Goal: Information Seeking & Learning: Learn about a topic

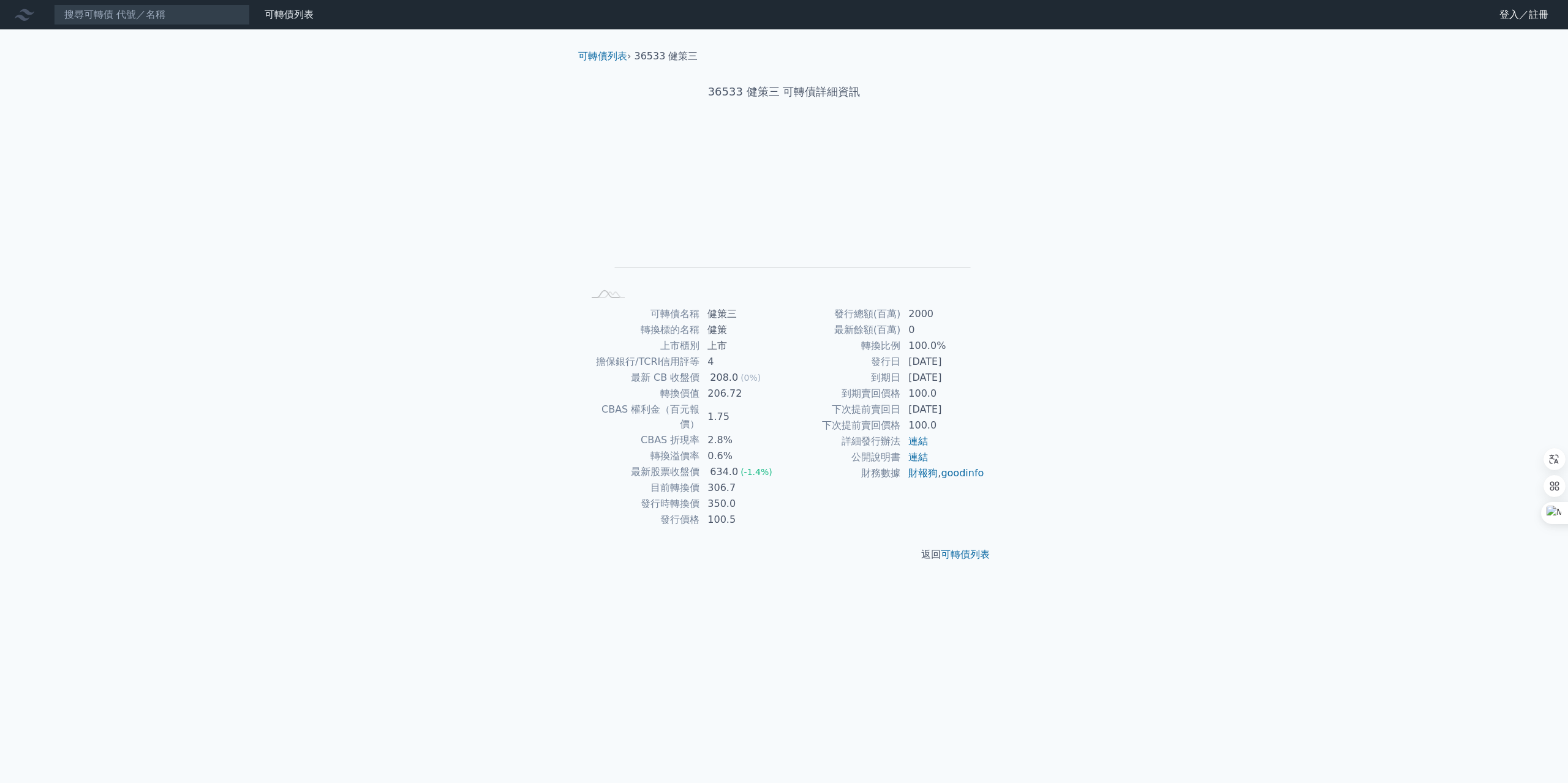
click at [661, 56] on li "36533 健策三" at bounding box center [667, 56] width 63 height 15
click at [668, 51] on li "36533 健策三" at bounding box center [667, 56] width 63 height 15
drag, startPoint x: 709, startPoint y: 408, endPoint x: 728, endPoint y: 408, distance: 19.0
click at [728, 408] on td "1.75" at bounding box center [742, 417] width 84 height 31
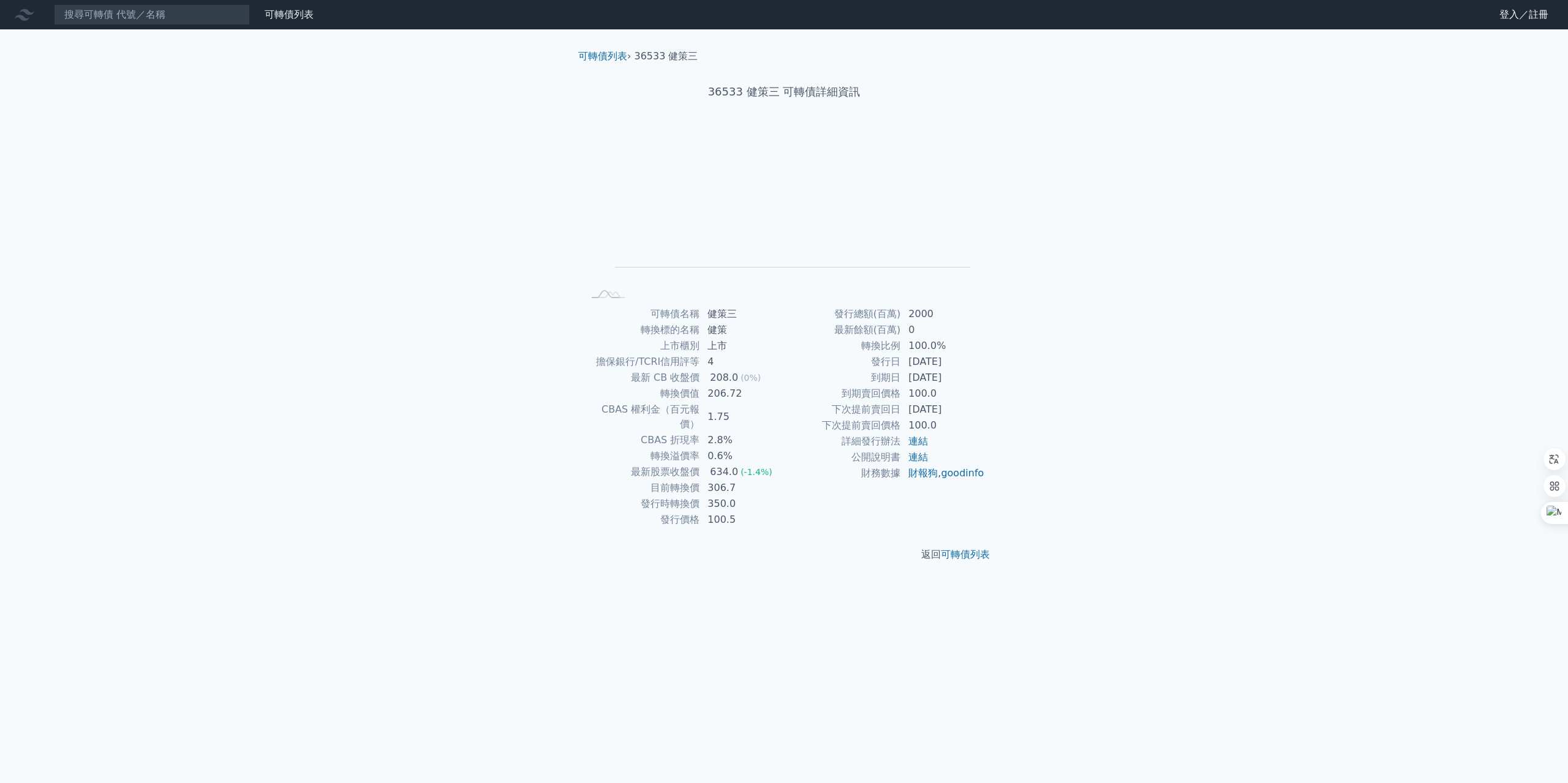
click at [989, 358] on div "可轉債名稱 健策三 轉換標的名稱 健策 上市櫃別 上市 擔保銀行/TCRI信用評等 4 最新 CB 收盤價 208.0 (0%) 轉換價值 206.72 CB…" at bounding box center [784, 416] width 431 height 221
drag, startPoint x: 969, startPoint y: 378, endPoint x: 869, endPoint y: 365, distance: 100.8
click at [869, 365] on tbody "發行總額(百萬) 2000 最新餘額(百萬) 0 轉換比例 100.0% 發行日 [DATE] 到期日 [DATE] 到期賣回價格 100.0 下次提前賣回日…" at bounding box center [885, 393] width 201 height 175
click at [868, 367] on td "發行日" at bounding box center [842, 362] width 117 height 16
drag, startPoint x: 713, startPoint y: 459, endPoint x: 728, endPoint y: 460, distance: 15.0
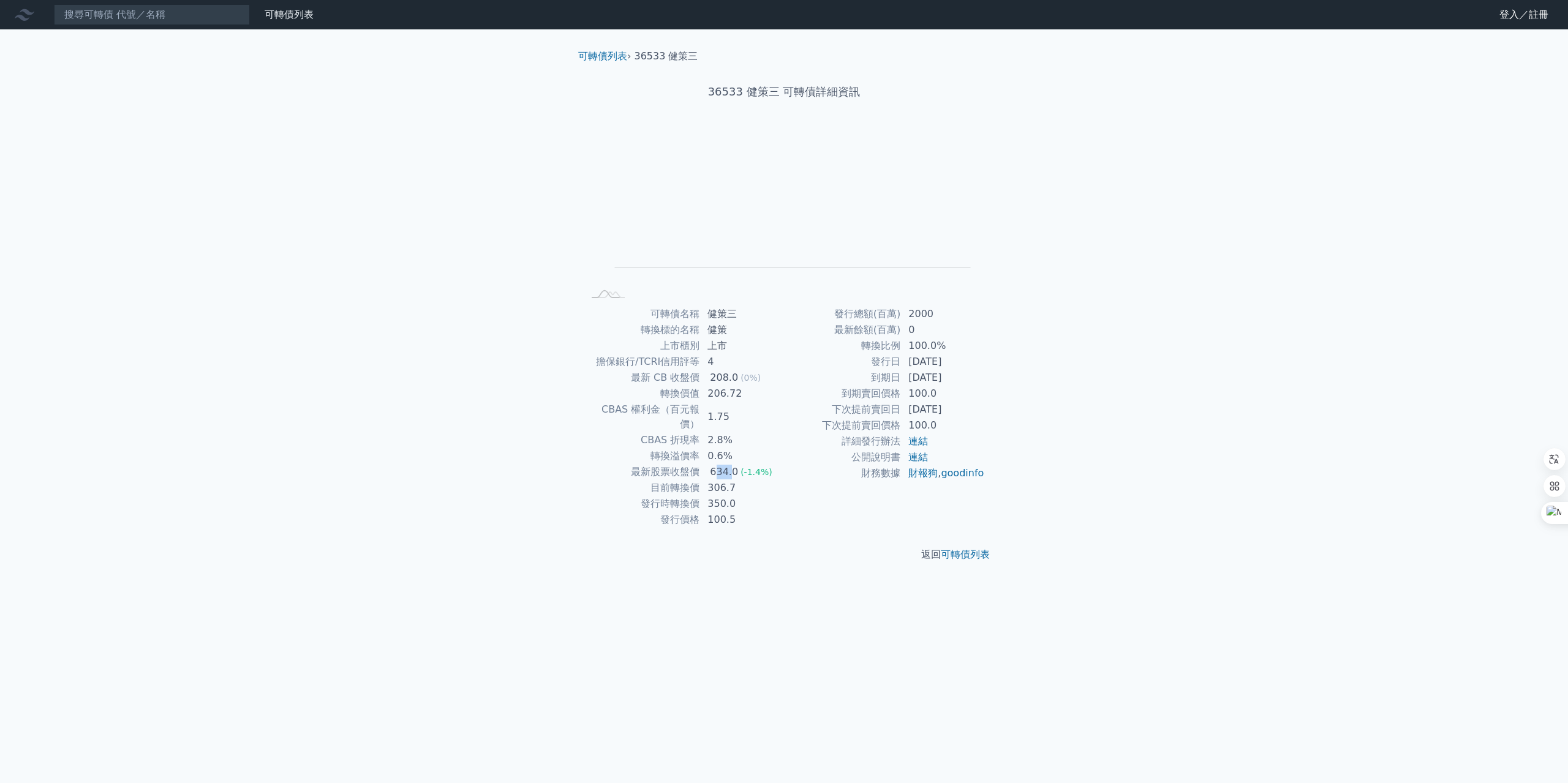
click at [728, 465] on div "634.0" at bounding box center [724, 472] width 34 height 15
click at [701, 414] on td "1.75" at bounding box center [742, 417] width 84 height 31
click at [620, 59] on link "可轉債列表" at bounding box center [603, 56] width 49 height 11
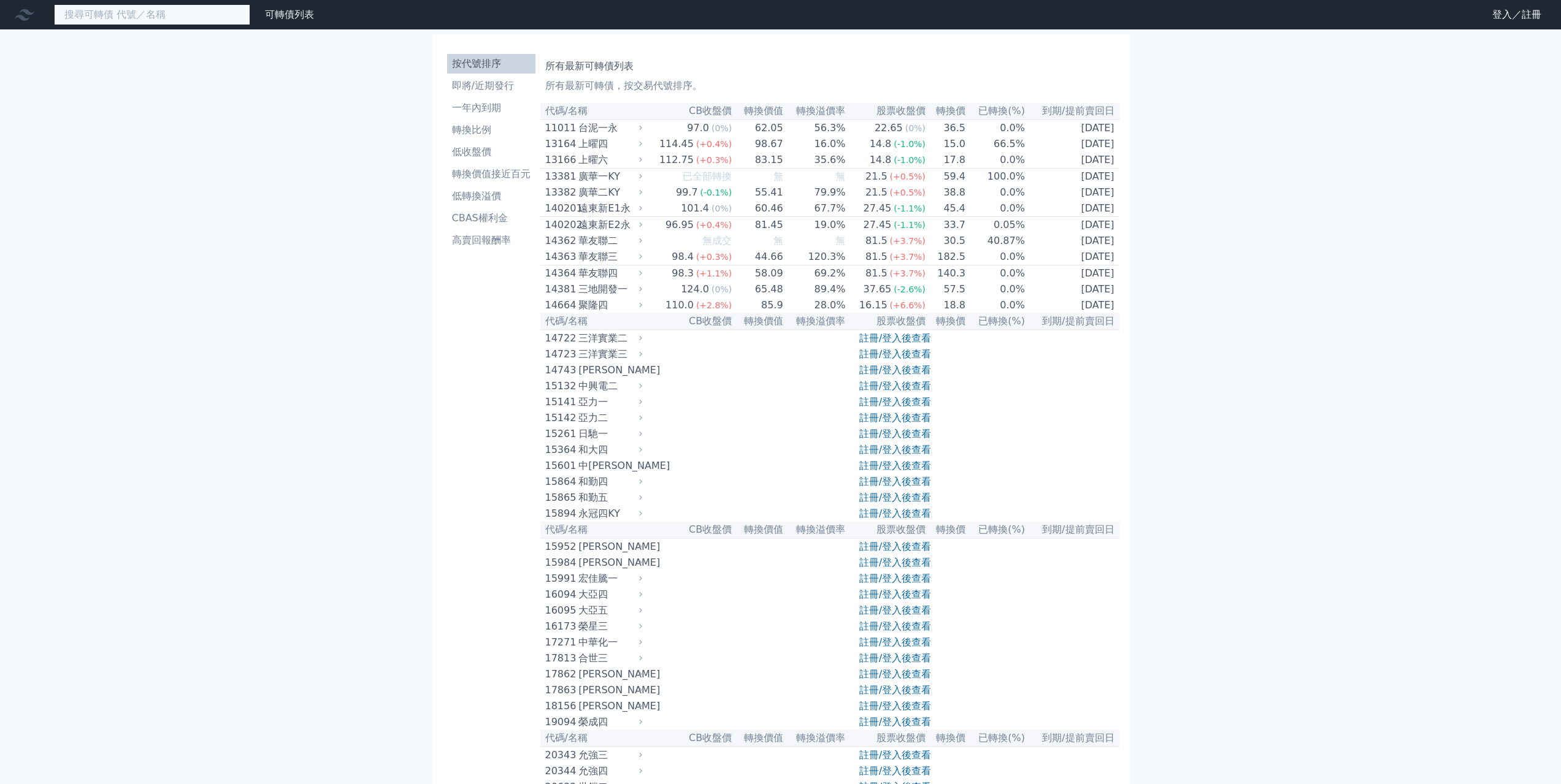
click at [127, 12] on input at bounding box center [152, 15] width 196 height 21
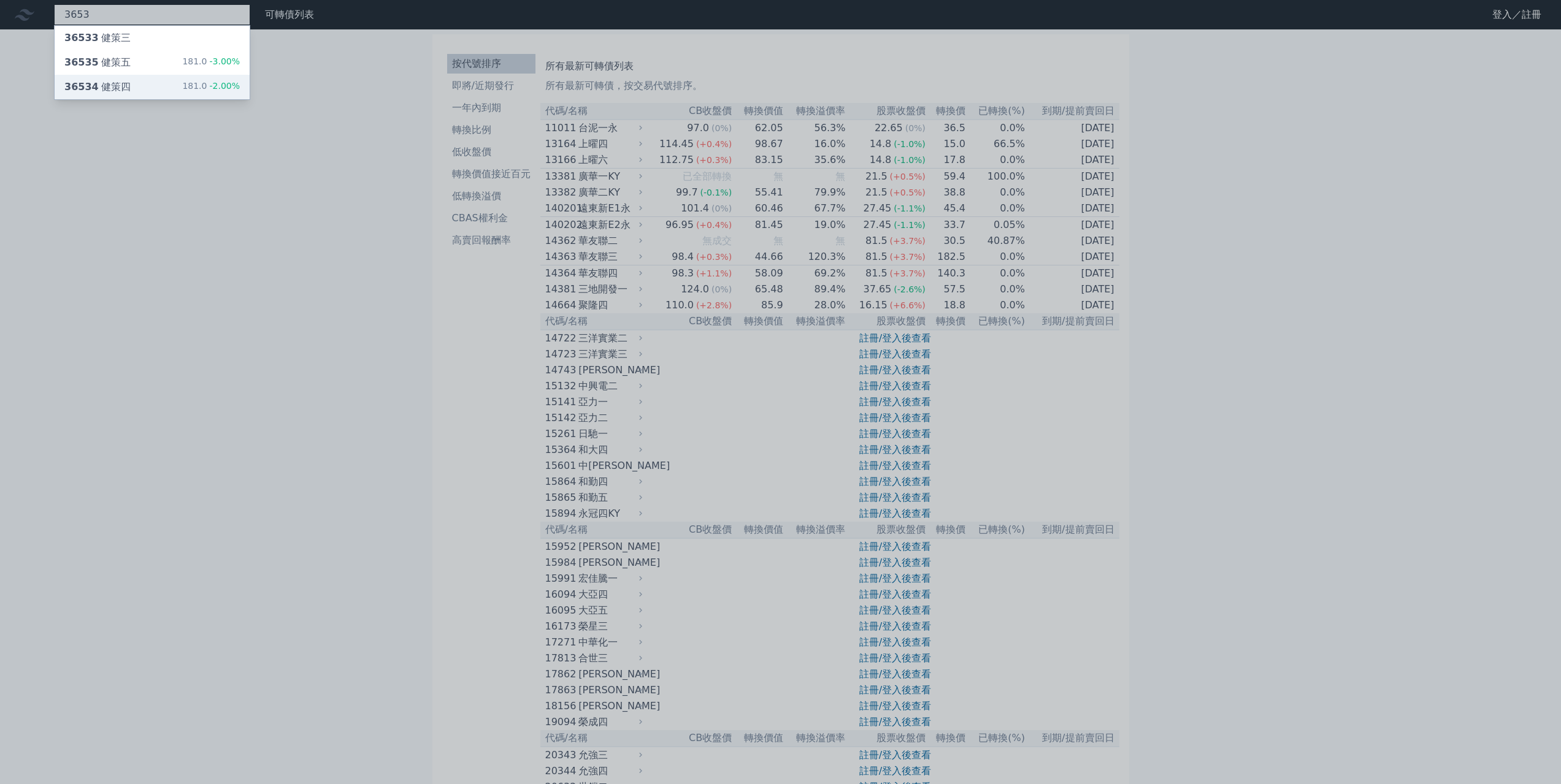
type input "3653"
click at [140, 87] on div "36534 健策四 181.0 -2.00%" at bounding box center [152, 87] width 195 height 25
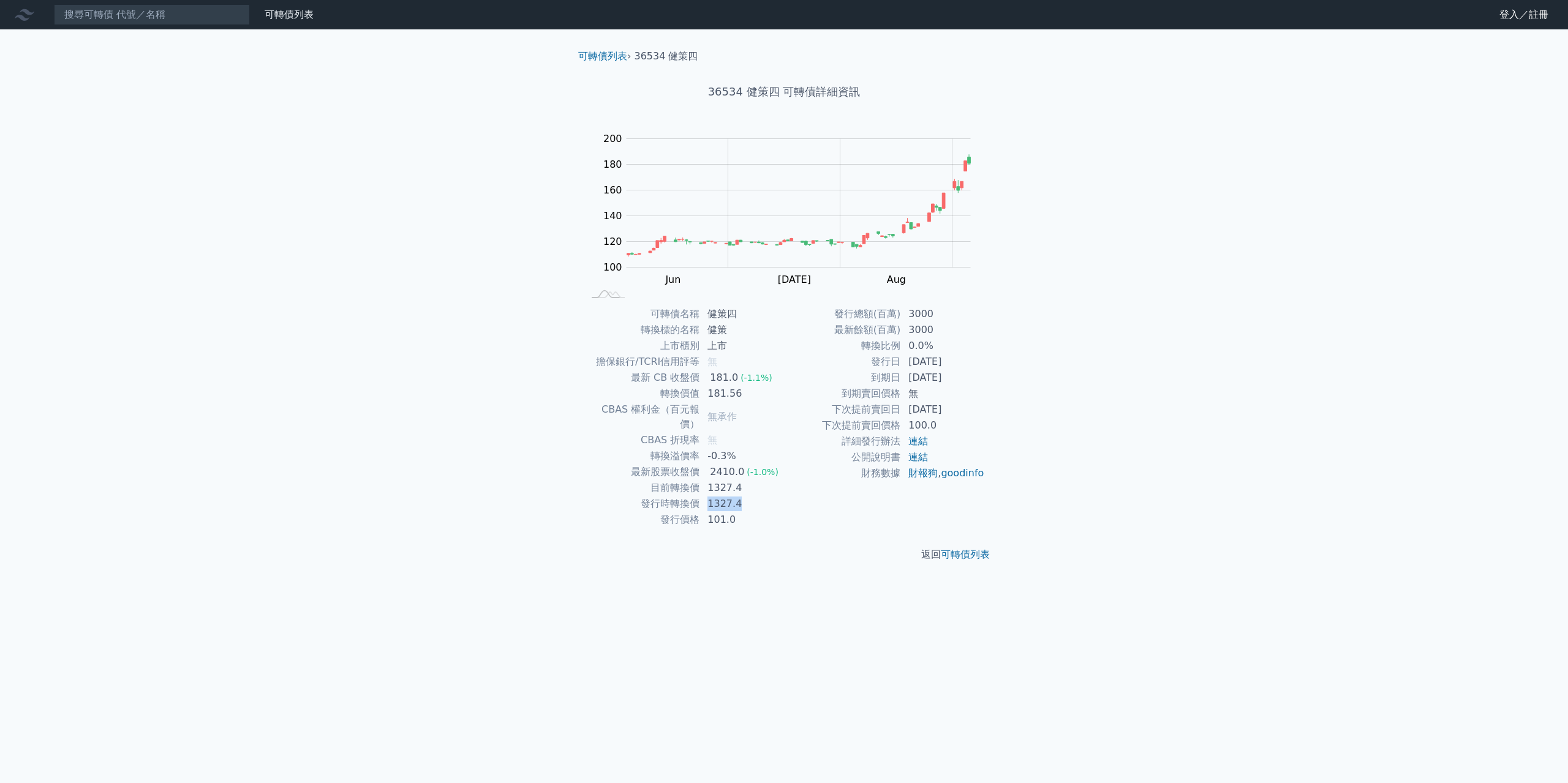
drag, startPoint x: 737, startPoint y: 495, endPoint x: 708, endPoint y: 492, distance: 29.2
click at [708, 496] on td "1327.4" at bounding box center [742, 504] width 84 height 16
click at [765, 496] on td "1327.4" at bounding box center [742, 504] width 84 height 16
drag, startPoint x: 896, startPoint y: 361, endPoint x: 977, endPoint y: 372, distance: 81.7
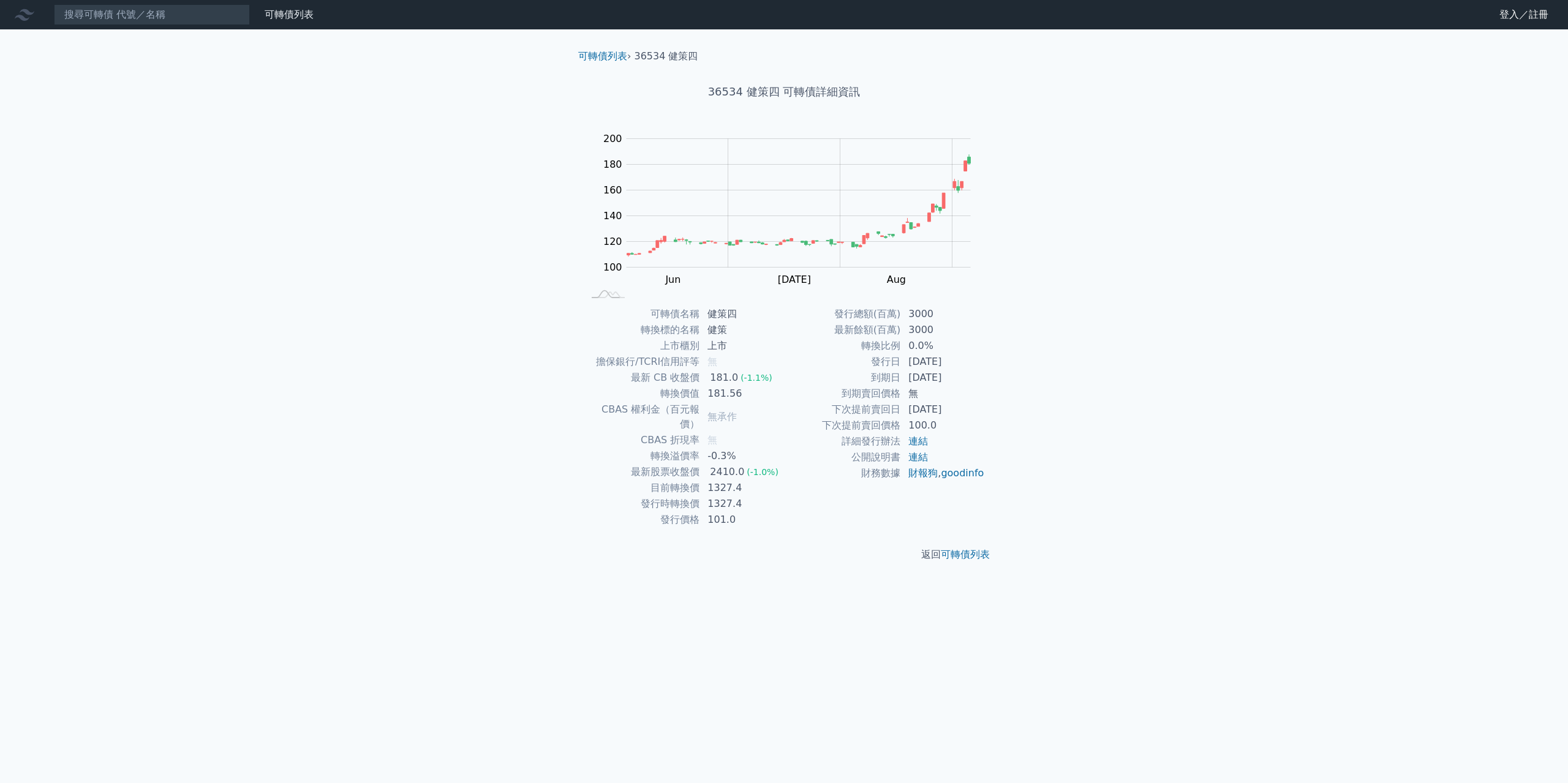
click at [977, 372] on tbody "發行總額(百萬) 3000 最新餘額(百萬) 3000 轉換比例 0.0% 發行日 [DATE] 到期日 [DATE] 到期賣回價格 無 下次提前賣回日 [D…" at bounding box center [885, 393] width 201 height 175
click at [803, 349] on td "轉換比例" at bounding box center [842, 346] width 117 height 16
drag, startPoint x: 705, startPoint y: 488, endPoint x: 739, endPoint y: 492, distance: 34.2
click at [739, 496] on td "1327.4" at bounding box center [742, 504] width 84 height 16
click at [108, 19] on input at bounding box center [152, 15] width 196 height 21
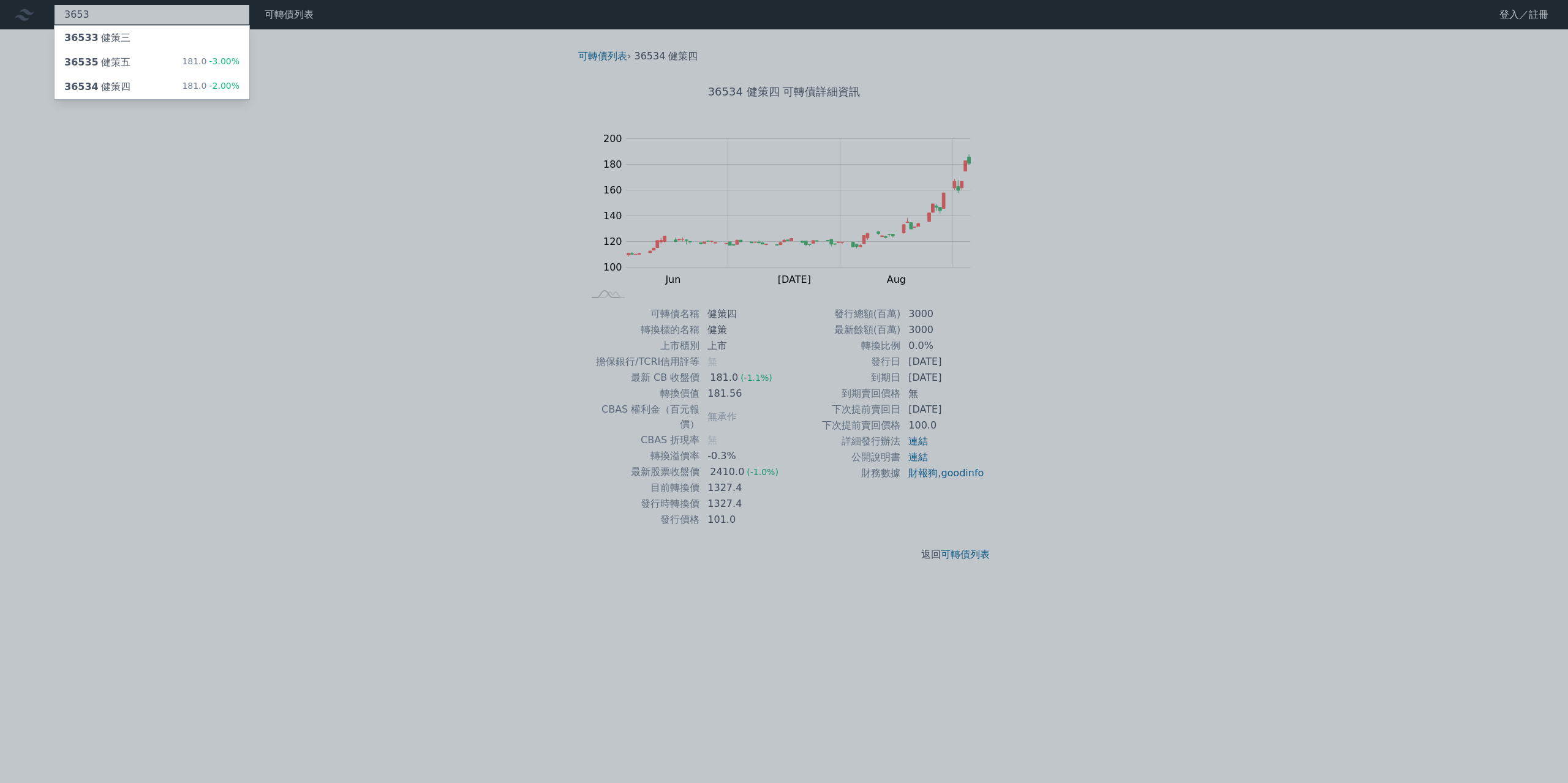
type input "3653"
click at [119, 29] on div "36533 健策三" at bounding box center [152, 38] width 195 height 25
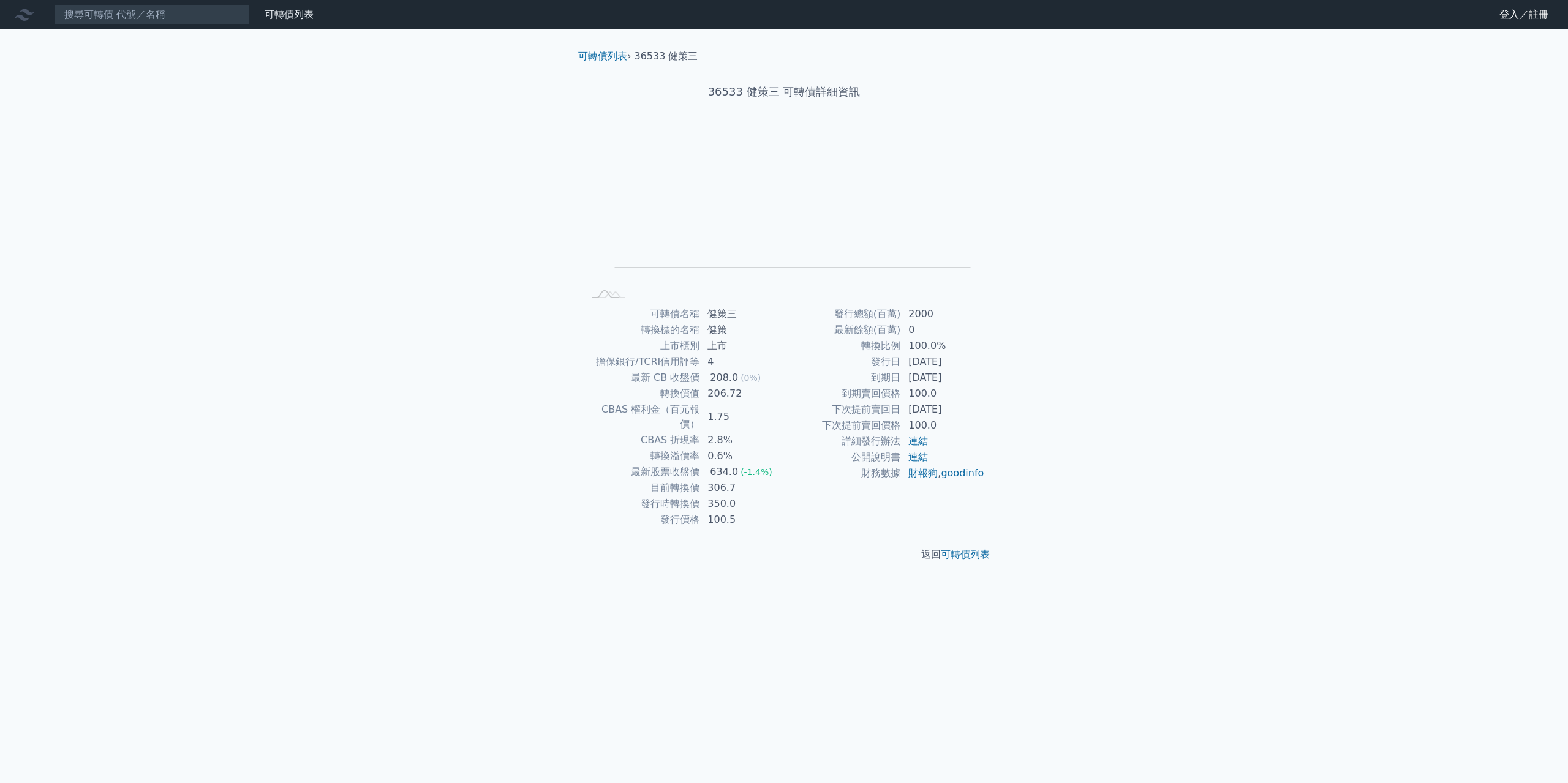
drag, startPoint x: 966, startPoint y: 378, endPoint x: 892, endPoint y: 371, distance: 74.3
click at [892, 371] on tr "到期日 [DATE]" at bounding box center [885, 377] width 201 height 16
drag, startPoint x: 709, startPoint y: 488, endPoint x: 734, endPoint y: 489, distance: 25.0
click at [734, 496] on td "350.0" at bounding box center [742, 504] width 84 height 16
click at [746, 512] on td "100.5" at bounding box center [742, 520] width 84 height 16
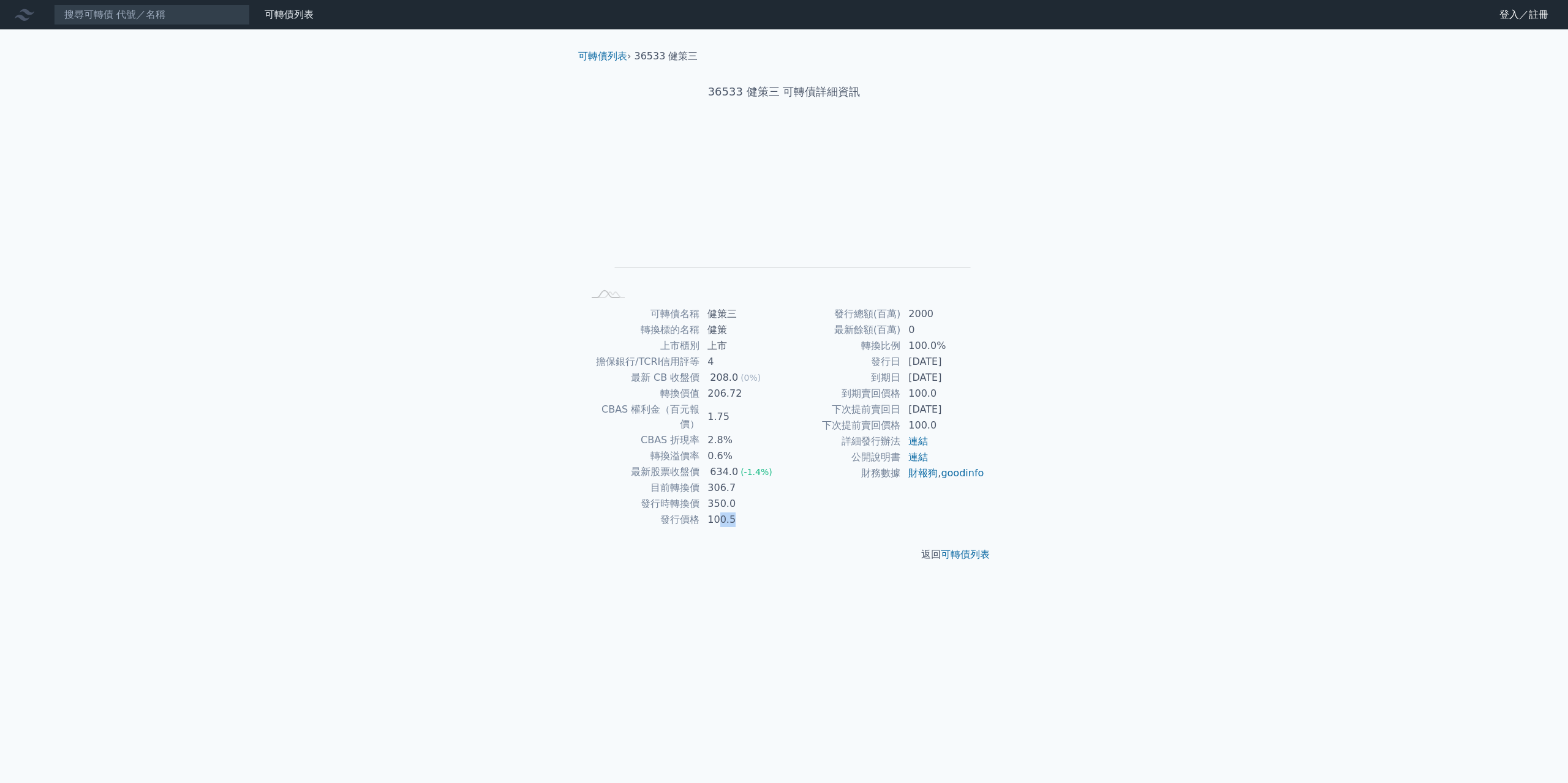
drag, startPoint x: 736, startPoint y: 508, endPoint x: 719, endPoint y: 503, distance: 17.7
click at [719, 512] on td "100.5" at bounding box center [742, 520] width 84 height 16
drag, startPoint x: 735, startPoint y: 430, endPoint x: 735, endPoint y: 438, distance: 8.0
click at [735, 438] on tbody "可轉債名稱 健策三 轉換標的名稱 健策 上市櫃別 上市 擔保銀行/TCRI信用評等 4 最新 CB 收盤價 208.0 (0%) 轉換價值 206.72 CB…" at bounding box center [683, 416] width 201 height 221
click at [735, 448] on td "0.6%" at bounding box center [742, 456] width 84 height 16
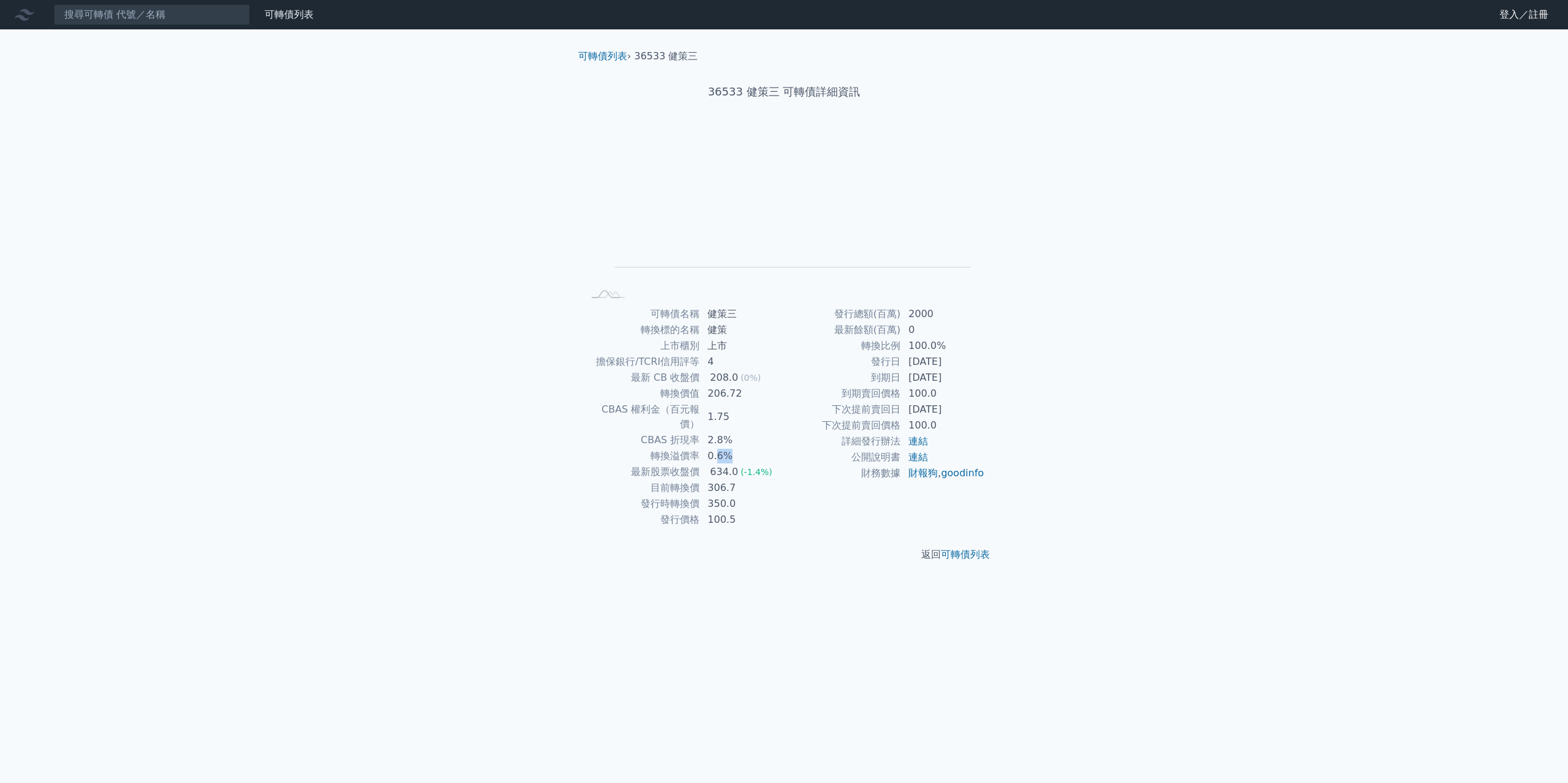
drag, startPoint x: 735, startPoint y: 438, endPoint x: 717, endPoint y: 440, distance: 18.1
click at [717, 448] on td "0.6%" at bounding box center [742, 456] width 84 height 16
drag, startPoint x: 739, startPoint y: 312, endPoint x: 711, endPoint y: 308, distance: 28.3
click at [711, 308] on td "健策三" at bounding box center [742, 314] width 84 height 16
click at [1079, 467] on div "可轉債列表 財務數據 可轉債列表 財務數據 登入／註冊 登入／註冊 可轉債列表 › 36533 健策三 36533 健策三 可轉債詳細資訊 Zoom Out …" at bounding box center [784, 392] width 1568 height 783
